Goal: Check status: Check status

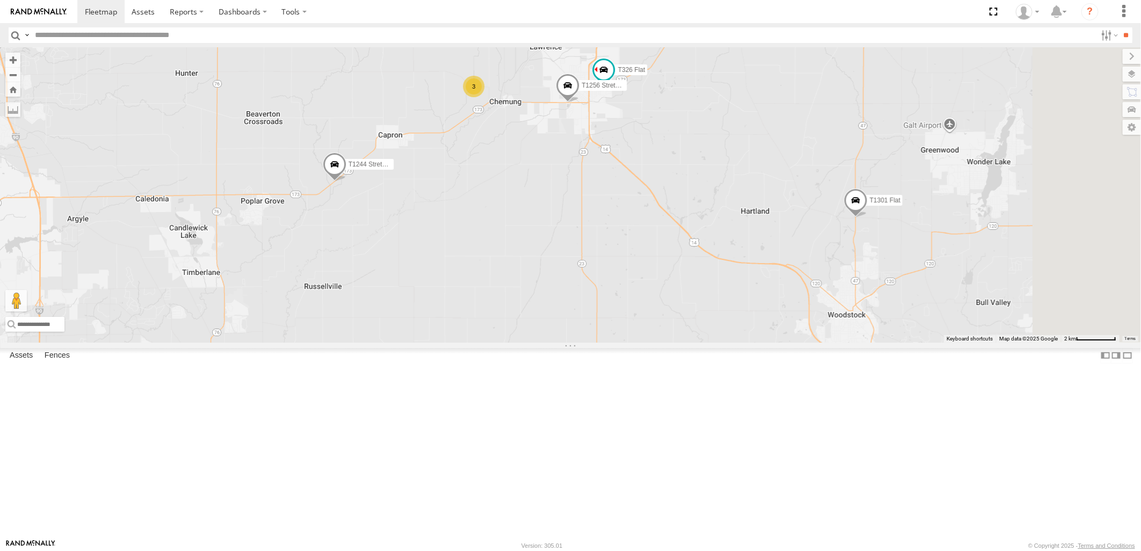
drag, startPoint x: 804, startPoint y: 219, endPoint x: 631, endPoint y: 277, distance: 182.5
click at [631, 277] on div "T1427 Drop A589 Ford F350 T314 Flat T654 Drop T1369 Drop T1166 Flat T537 Flat T…" at bounding box center [570, 194] width 1141 height 295
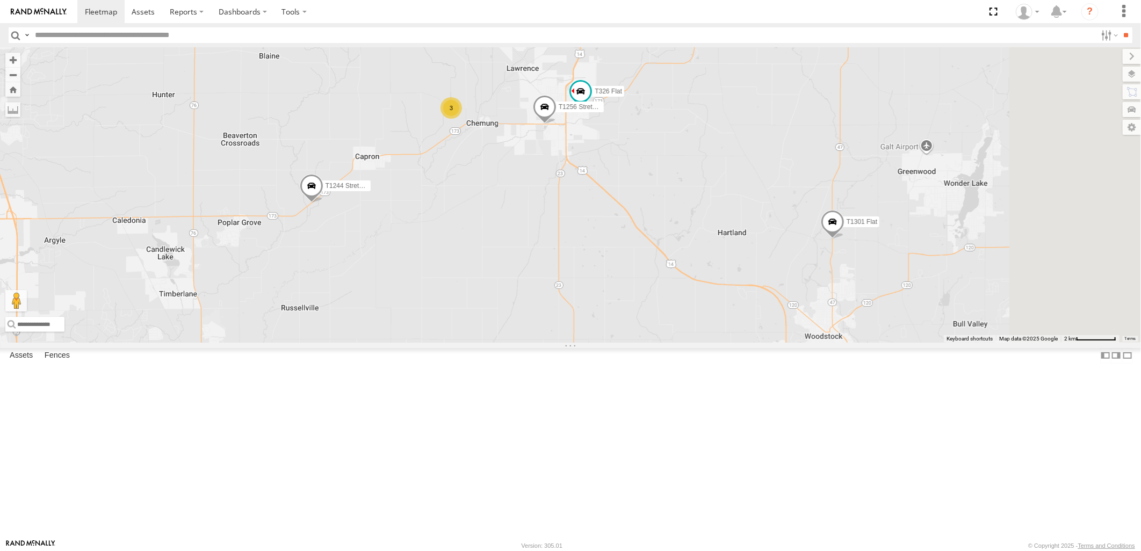
click at [557, 124] on span at bounding box center [545, 109] width 24 height 29
click at [616, 240] on div "T1427 Drop A589 Ford F350 T314 Flat T654 Drop T1369 Drop T1166 Flat T537 Flat T…" at bounding box center [570, 194] width 1141 height 295
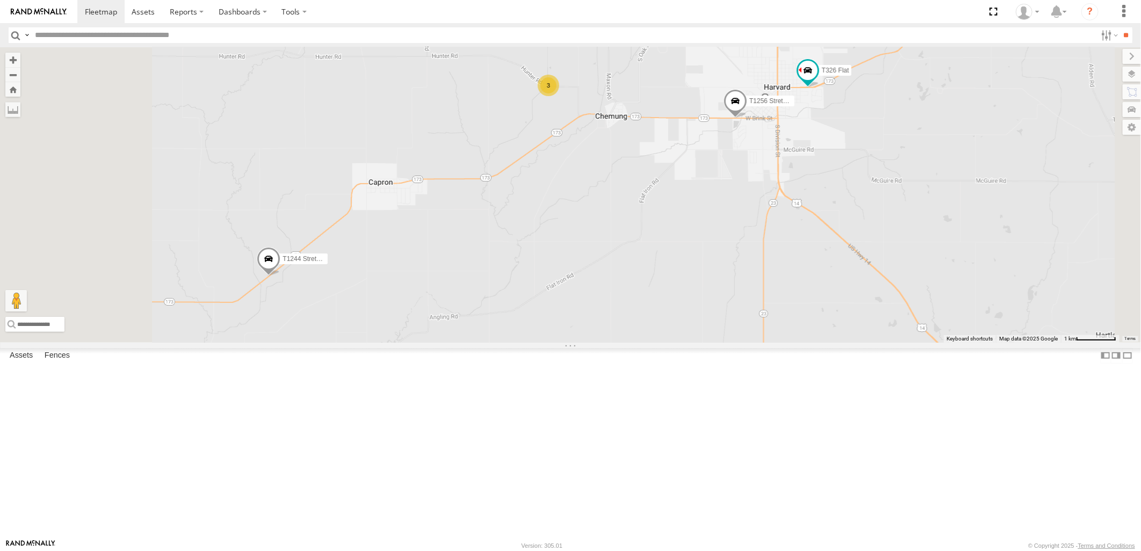
drag, startPoint x: 628, startPoint y: 306, endPoint x: 698, endPoint y: 264, distance: 81.5
click at [692, 267] on div "T1427 Drop A589 Ford F350 T314 Flat T654 Drop T1369 Drop T1166 Flat T537 Flat T…" at bounding box center [570, 194] width 1141 height 295
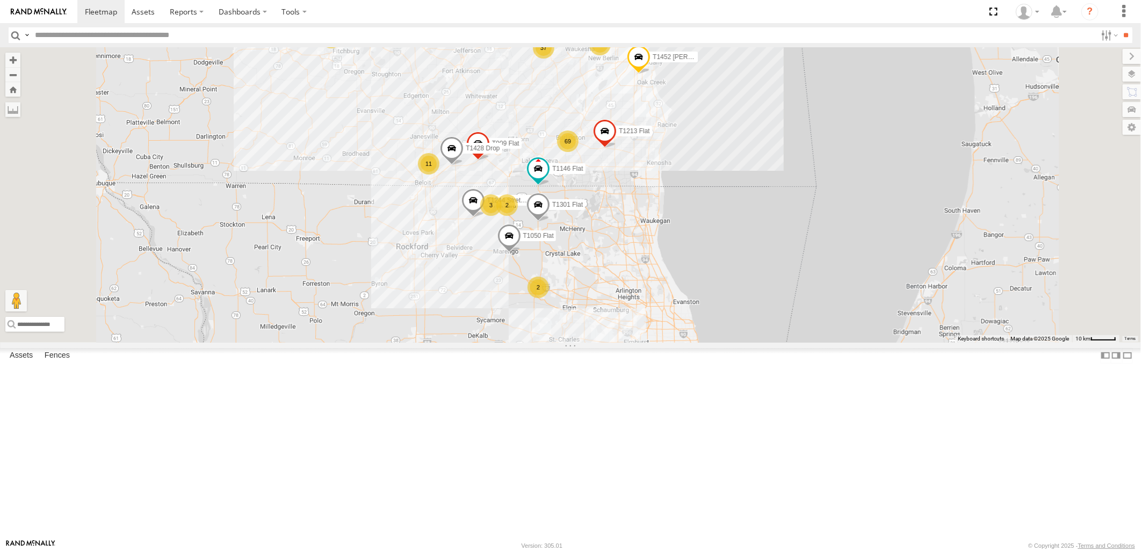
drag, startPoint x: 608, startPoint y: 392, endPoint x: 614, endPoint y: 344, distance: 48.2
click at [613, 342] on div "T1427 Drop A589 Ford F350 T314 Flat T654 Drop T1369 Drop T1166 Flat T537 Flat T…" at bounding box center [570, 194] width 1141 height 295
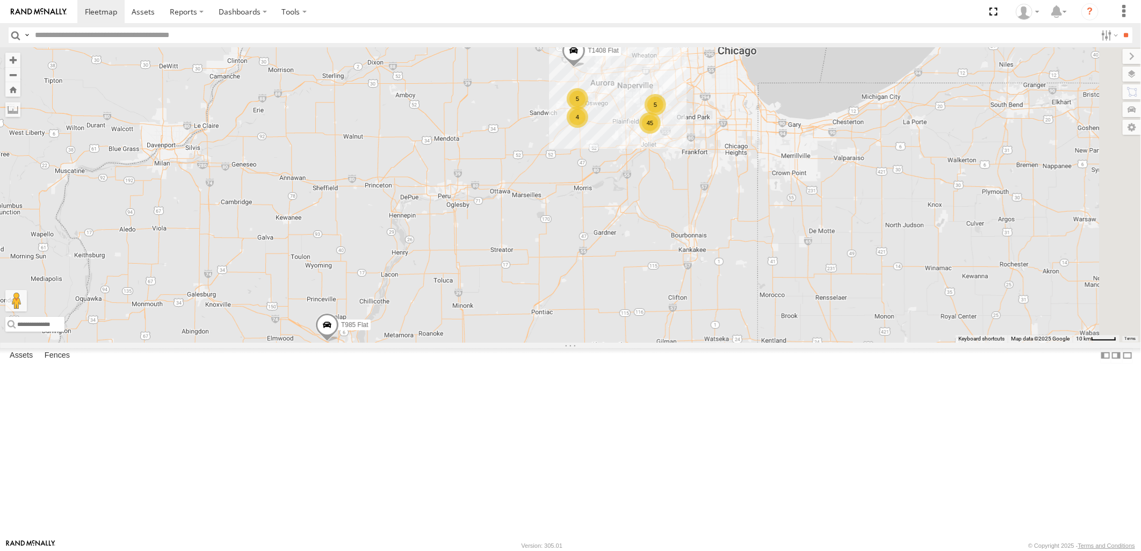
drag, startPoint x: 685, startPoint y: 256, endPoint x: 635, endPoint y: 213, distance: 65.5
click at [635, 213] on div "T1427 Drop A589 Ford F350 T654 Drop T1369 Drop T1446 Drop T314 Flat T537 Flat T…" at bounding box center [570, 194] width 1141 height 295
